Goal: Information Seeking & Learning: Find contact information

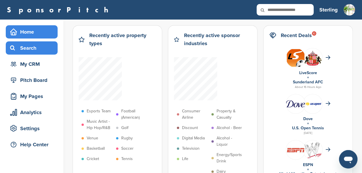
click at [28, 51] on div "Search" at bounding box center [33, 48] width 49 height 10
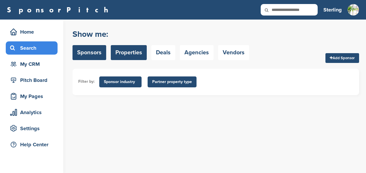
click at [144, 47] on link "Properties" at bounding box center [129, 52] width 36 height 15
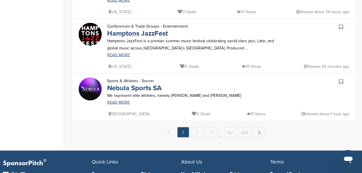
scroll to position [563, 0]
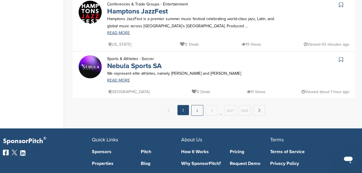
click at [195, 112] on link "2" at bounding box center [197, 110] width 12 height 11
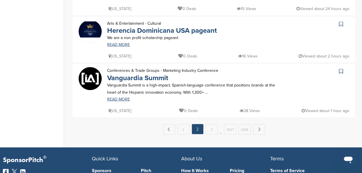
scroll to position [565, 0]
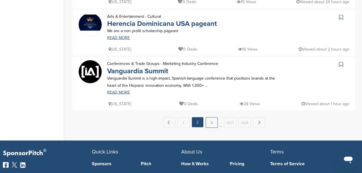
click at [211, 117] on link "3" at bounding box center [211, 122] width 12 height 11
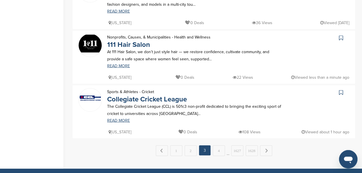
scroll to position [538, 0]
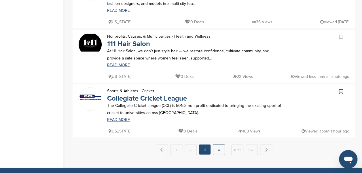
click at [219, 144] on link "4" at bounding box center [219, 149] width 12 height 11
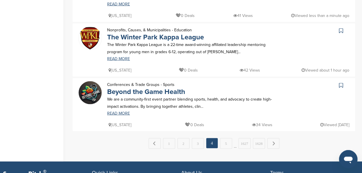
scroll to position [545, 0]
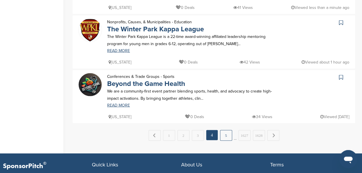
click at [225, 133] on link "5" at bounding box center [226, 135] width 12 height 11
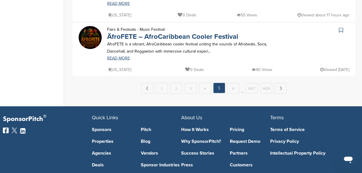
scroll to position [594, 0]
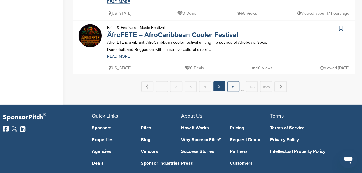
click at [237, 90] on link "6" at bounding box center [233, 86] width 12 height 11
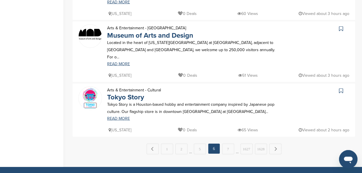
scroll to position [548, 0]
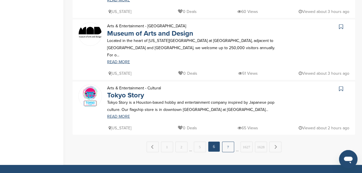
click at [227, 142] on link "7" at bounding box center [228, 147] width 12 height 11
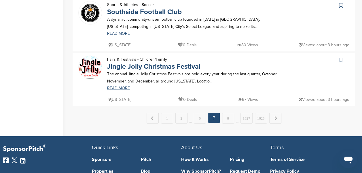
scroll to position [565, 0]
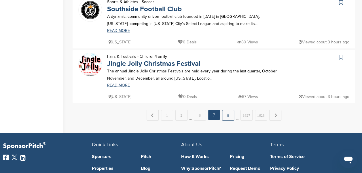
click at [224, 116] on link "8" at bounding box center [228, 115] width 12 height 11
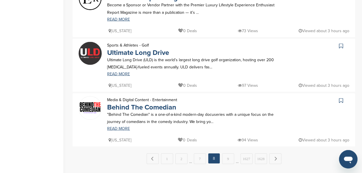
scroll to position [535, 0]
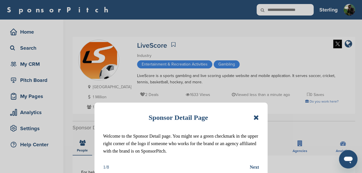
click at [254, 116] on icon at bounding box center [255, 117] width 5 height 7
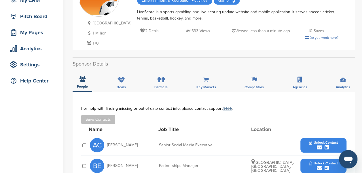
scroll to position [58, 0]
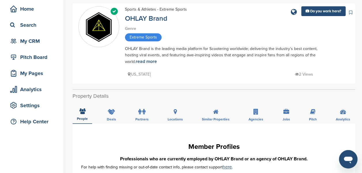
scroll to position [20, 0]
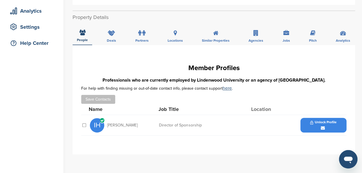
scroll to position [104, 0]
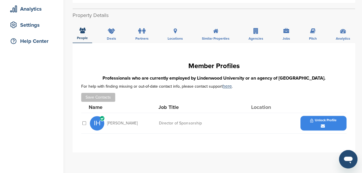
click at [324, 125] on icon at bounding box center [322, 126] width 4 height 4
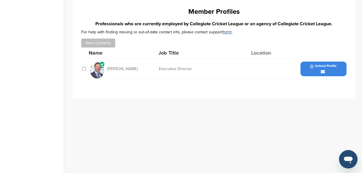
scroll to position [173, 0]
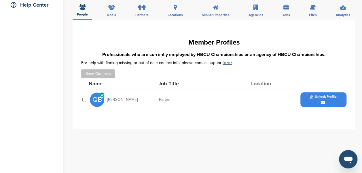
scroll to position [167, 0]
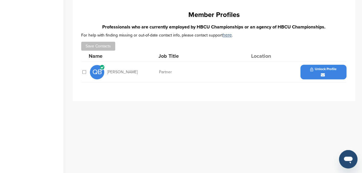
click at [330, 65] on div "Unlock Profile" at bounding box center [323, 72] width 46 height 15
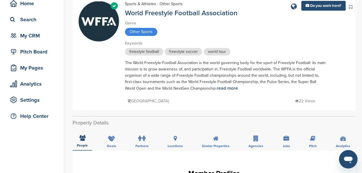
scroll to position [26, 0]
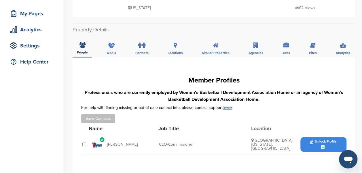
scroll to position [95, 0]
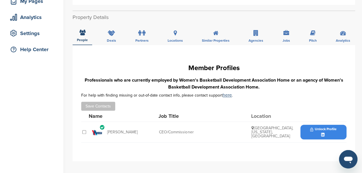
click at [307, 130] on div "Unlock Profile" at bounding box center [323, 132] width 46 height 15
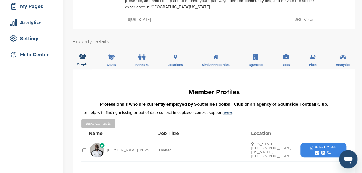
scroll to position [91, 0]
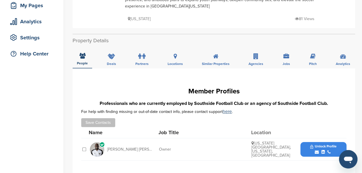
click at [322, 145] on span "Unlock Profile" at bounding box center [323, 147] width 26 height 4
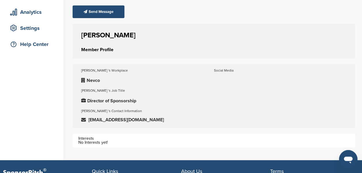
scroll to position [101, 0]
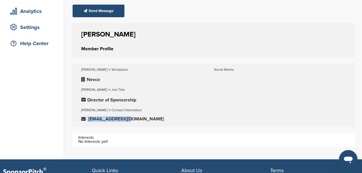
drag, startPoint x: 133, startPoint y: 118, endPoint x: 83, endPoint y: 117, distance: 50.0
click at [83, 117] on div "iharker@nevco.com" at bounding box center [147, 119] width 133 height 5
copy div "iharker@nevco.com"
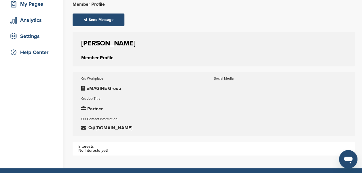
scroll to position [97, 0]
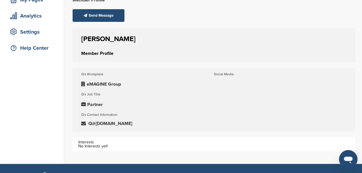
drag, startPoint x: 134, startPoint y: 124, endPoint x: 89, endPoint y: 122, distance: 45.8
click at [89, 122] on div "Q@[DOMAIN_NAME]" at bounding box center [147, 123] width 133 height 5
copy div "Q@[DOMAIN_NAME]"
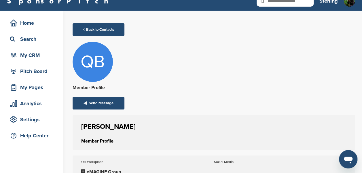
scroll to position [0, 0]
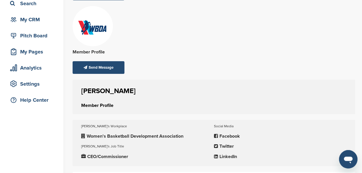
scroll to position [36, 0]
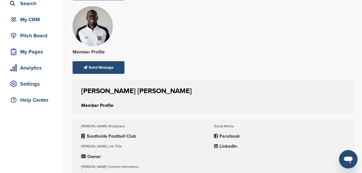
scroll to position [76, 0]
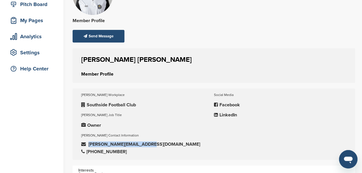
drag, startPoint x: 151, startPoint y: 144, endPoint x: 89, endPoint y: 146, distance: 61.6
click at [89, 146] on div "[PERSON_NAME][EMAIL_ADDRESS][DOMAIN_NAME]" at bounding box center [147, 144] width 133 height 5
copy div "[PERSON_NAME][EMAIL_ADDRESS][DOMAIN_NAME]"
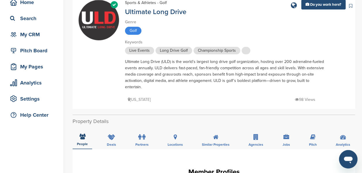
scroll to position [29, 0]
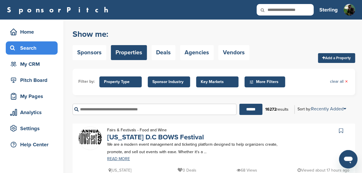
click at [297, 9] on input "text" at bounding box center [284, 10] width 57 height 12
type input "*******"
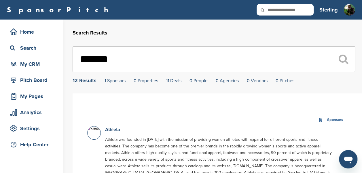
click at [102, 129] on div "Athleta Athleta was founded in [DATE] with the mission of providing women athle…" at bounding box center [219, 155] width 234 height 59
click at [108, 129] on link "Athleta" at bounding box center [112, 130] width 15 height 6
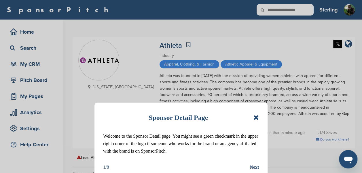
click at [255, 119] on icon at bounding box center [255, 117] width 5 height 7
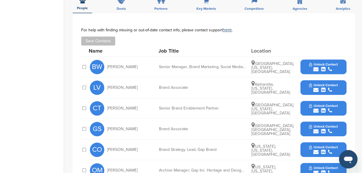
scroll to position [188, 0]
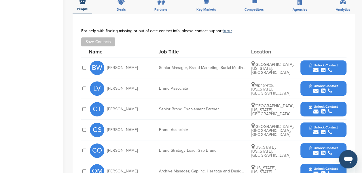
click at [331, 68] on icon "submit" at bounding box center [330, 70] width 4 height 5
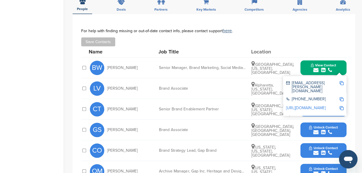
click at [343, 81] on img at bounding box center [341, 83] width 4 height 4
